Goal: Information Seeking & Learning: Learn about a topic

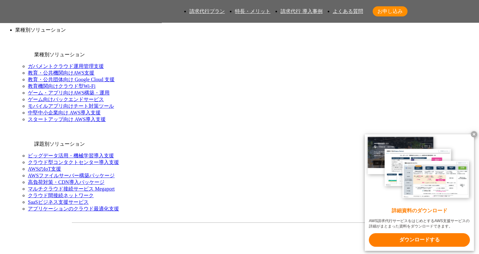
scroll to position [664, 0]
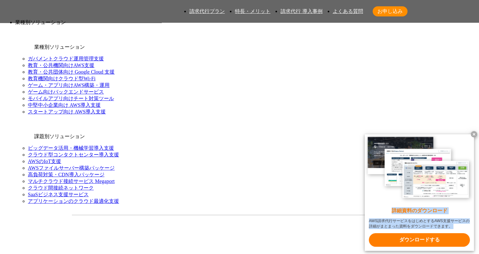
click at [473, 134] on x-t at bounding box center [474, 134] width 6 height 6
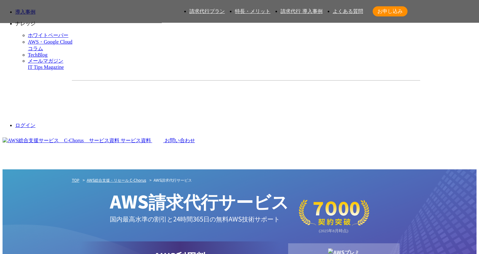
scroll to position [949, 0]
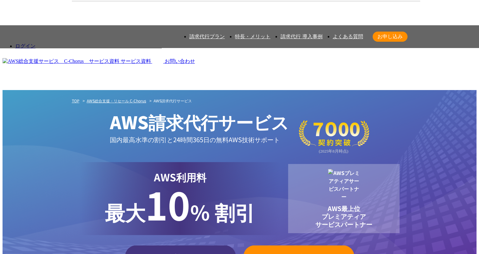
scroll to position [918, 0]
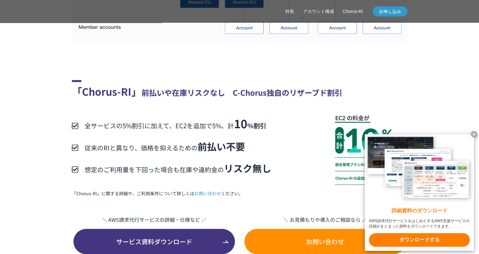
scroll to position [1266, 0]
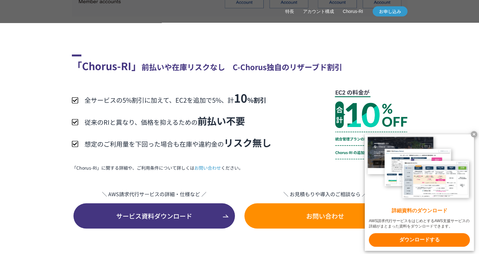
click at [472, 134] on x-t at bounding box center [474, 134] width 6 height 6
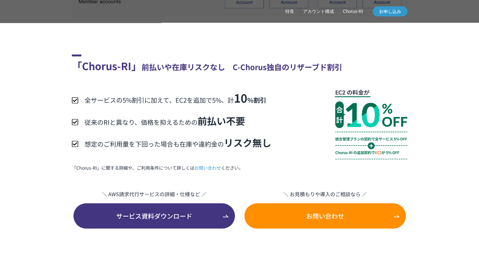
click at [316, 149] on div "全サービスの5%割引に加えて、EC2を追加で5%、計 10 ％割引 従来のRIと異なり、価格を抑えるための 前払い不要 想定のご利用量を下回った場合も在庫や違…" at bounding box center [239, 124] width 335 height 71
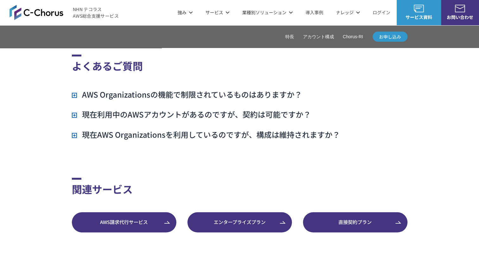
scroll to position [1614, 0]
